Goal: Task Accomplishment & Management: Manage account settings

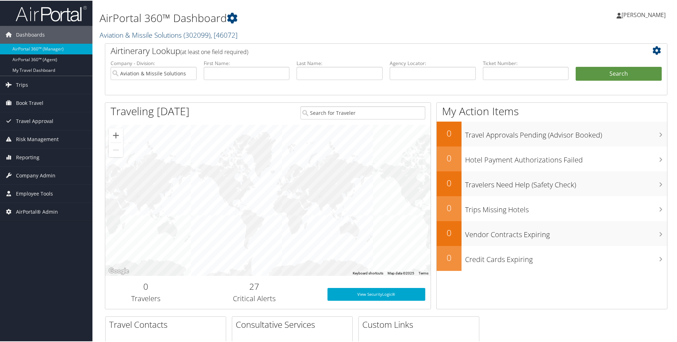
click at [122, 33] on link "Aviation & Missile Solutions ( 302099 ) , [ 46072 ]" at bounding box center [169, 35] width 138 height 10
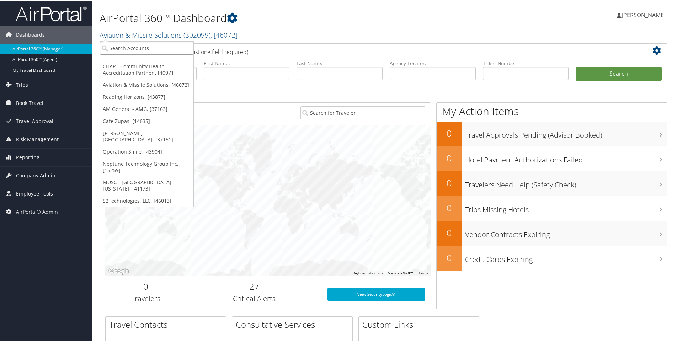
click at [116, 49] on input "search" at bounding box center [147, 47] width 94 height 13
type input "s2"
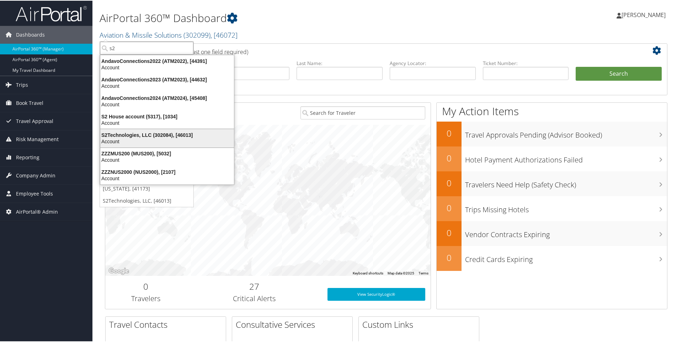
click at [129, 136] on div "S2Technologies, LLC (302084), [46013]" at bounding box center [167, 134] width 142 height 6
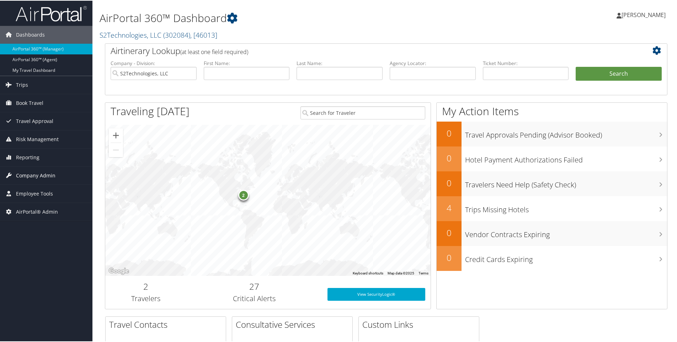
click at [41, 175] on span "Company Admin" at bounding box center [35, 175] width 39 height 18
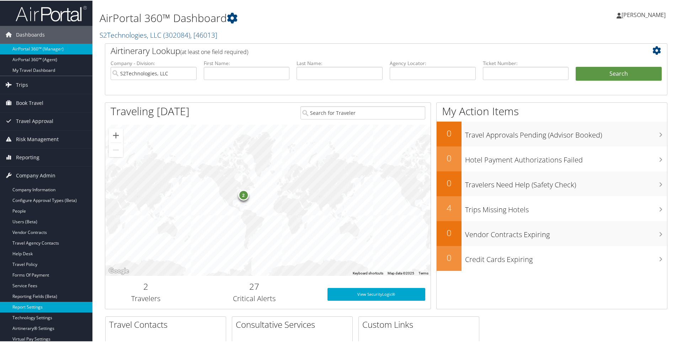
click at [23, 305] on link "Report Settings" at bounding box center [46, 306] width 92 height 11
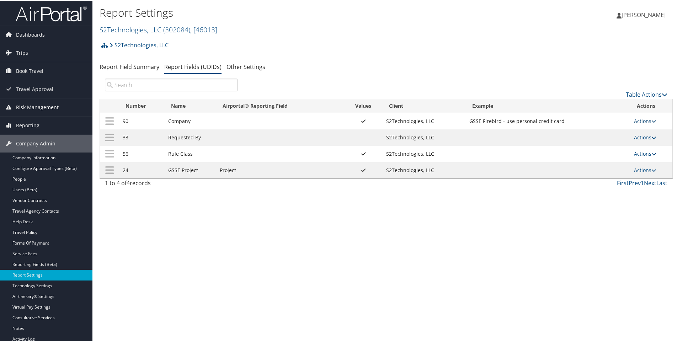
click at [641, 120] on link "Actions" at bounding box center [645, 120] width 22 height 7
click at [594, 131] on link "Update Report Field Values" at bounding box center [615, 131] width 77 height 12
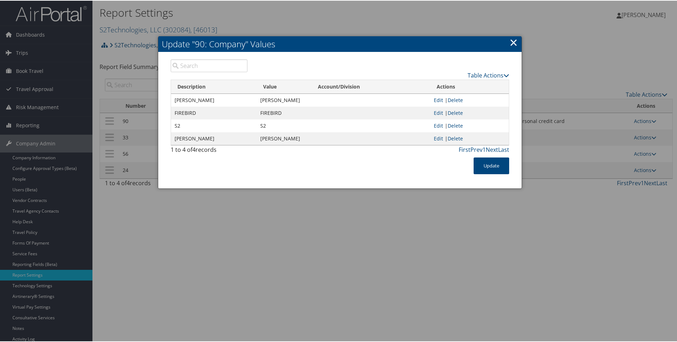
click at [516, 42] on link "×" at bounding box center [514, 42] width 8 height 14
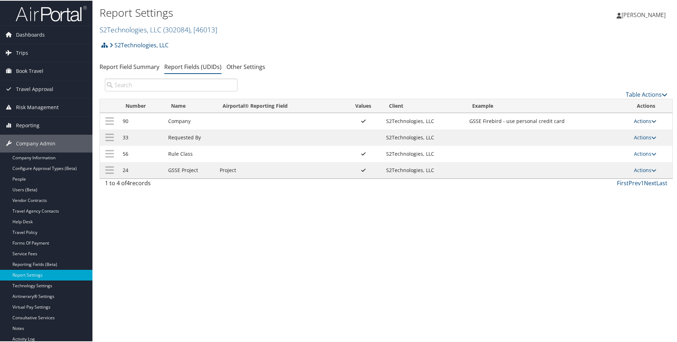
click at [638, 121] on link "Actions" at bounding box center [645, 120] width 22 height 7
click at [594, 154] on link "Edit" at bounding box center [615, 155] width 77 height 12
select select "both"
select select "profiled"
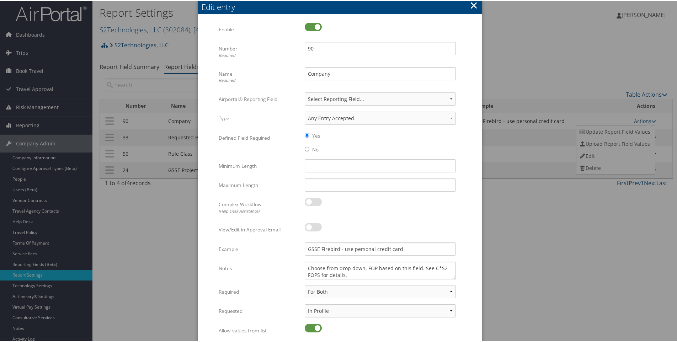
click at [474, 4] on button "×" at bounding box center [474, 5] width 8 height 14
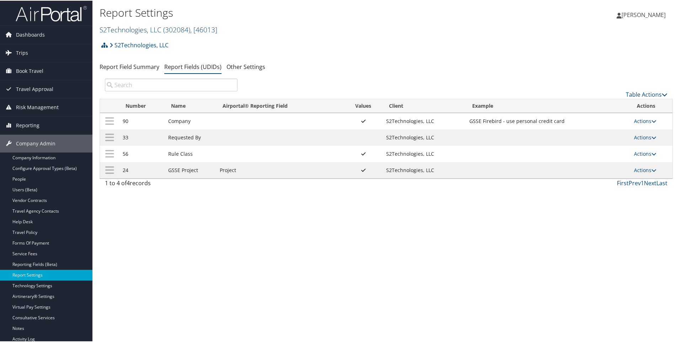
click at [131, 28] on link "S2Technologies, LLC ( 302084 ) , [ 46013 ]" at bounding box center [159, 29] width 118 height 10
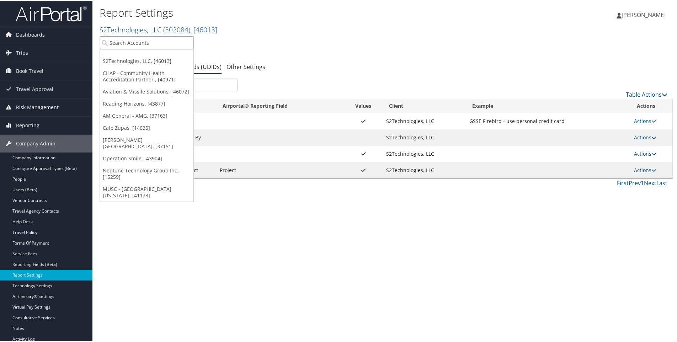
click at [133, 46] on input "search" at bounding box center [147, 42] width 94 height 13
type input "belcan"
drag, startPoint x: 131, startPoint y: 39, endPoint x: 91, endPoint y: 44, distance: 40.2
click at [91, 44] on div "Dashboards AirPortal 360™ (Manager) AirPortal 360™ (Agent) My Travel Dashboard …" at bounding box center [340, 171] width 680 height 342
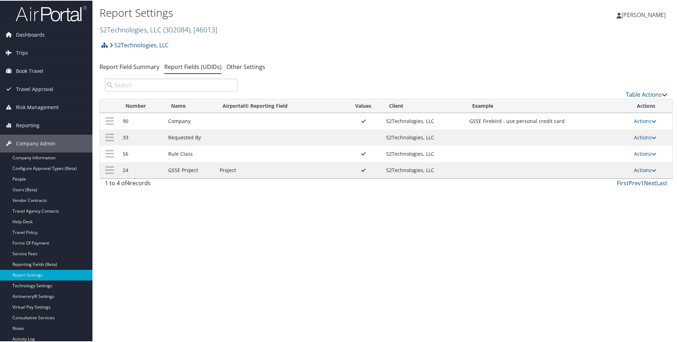
click at [124, 28] on link "S2Technologies, LLC ( 302084 ) , [ 46013 ]" at bounding box center [159, 29] width 118 height 10
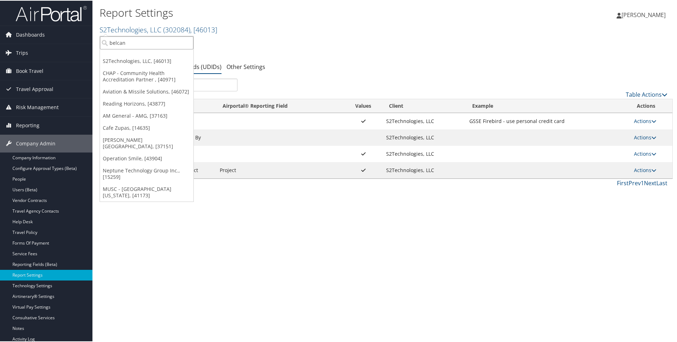
click at [125, 43] on input "belcan" at bounding box center [147, 42] width 94 height 13
type input "c"
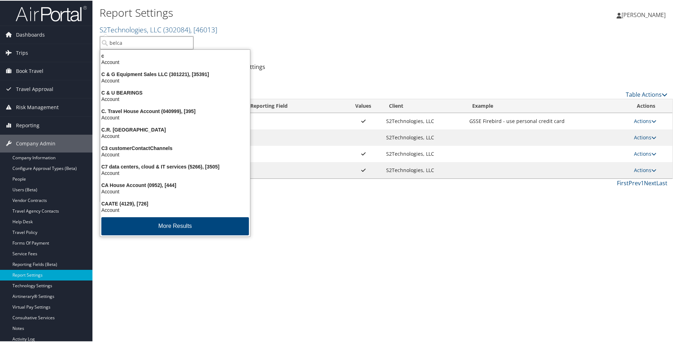
type input "belcan"
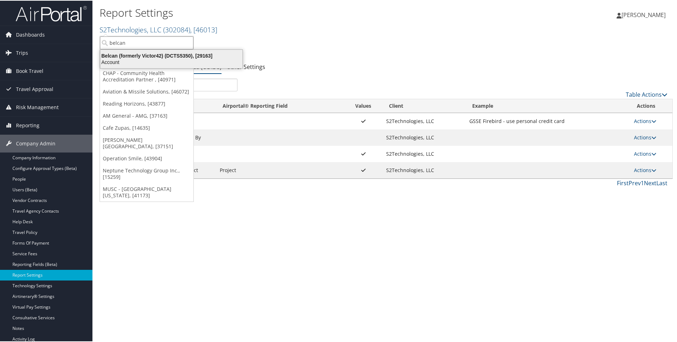
click at [147, 55] on div "Belcan (formerly Victor42) (DCTS5350), [29163]" at bounding box center [171, 55] width 151 height 6
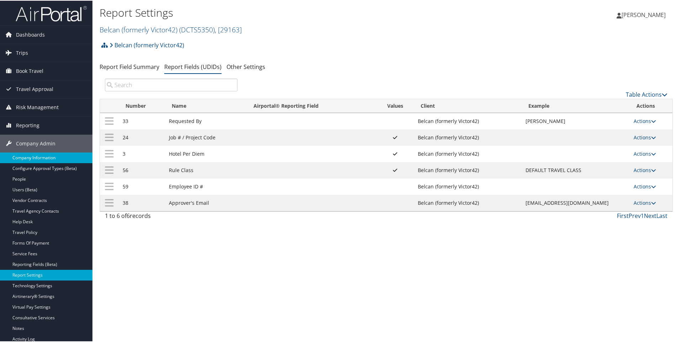
click at [23, 155] on link "Company Information" at bounding box center [46, 157] width 92 height 11
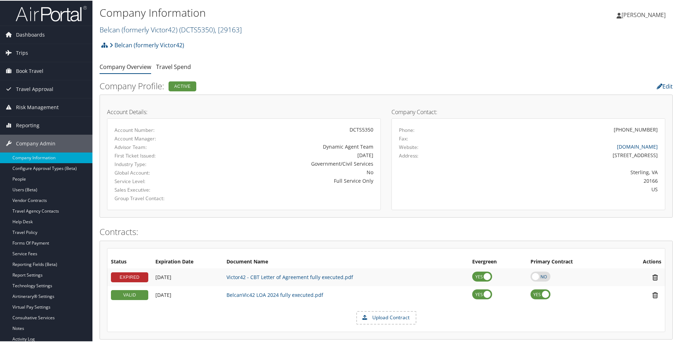
click at [113, 25] on link "Belcan (formerly Victor42) ( DCTS5350 ) , [ 29163 ]" at bounding box center [171, 29] width 142 height 10
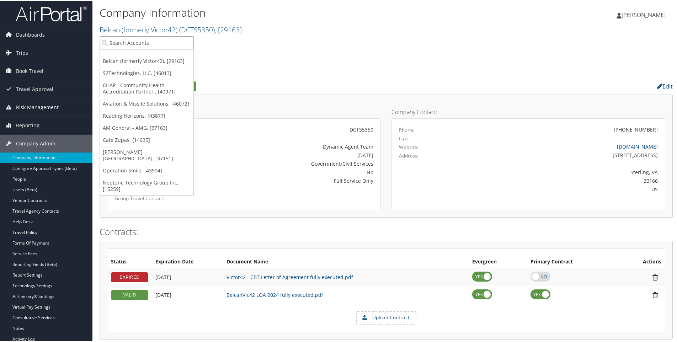
click at [113, 39] on input "search" at bounding box center [147, 42] width 94 height 13
type input "belcan"
click at [189, 55] on div "Belcan (formerly Victor42) (DCTS5350), [29163]" at bounding box center [171, 55] width 151 height 6
